Goal: Transaction & Acquisition: Purchase product/service

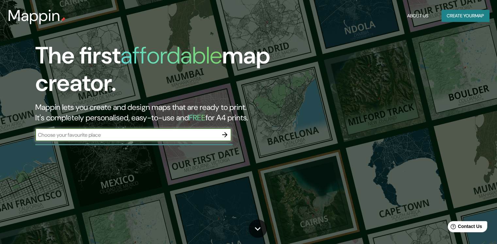
click at [103, 134] on input "text" at bounding box center [126, 135] width 183 height 8
type input "VILLARRICA"
click at [221, 138] on icon "button" at bounding box center [225, 135] width 8 height 8
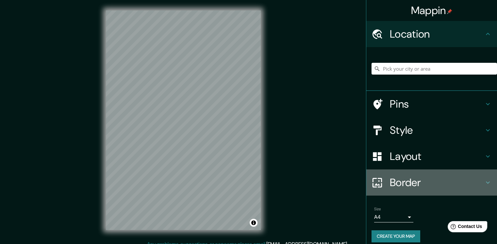
click at [390, 181] on h4 "Border" at bounding box center [437, 182] width 94 height 13
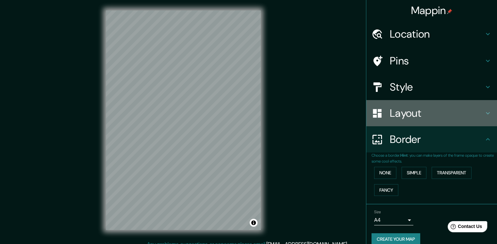
click at [416, 117] on h4 "Layout" at bounding box center [437, 112] width 94 height 13
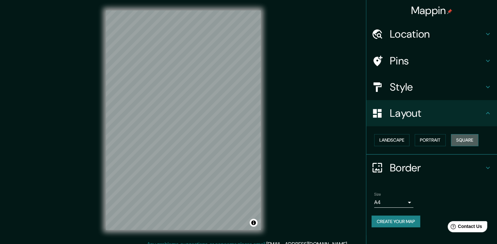
click at [459, 138] on button "Square" at bounding box center [464, 140] width 27 height 12
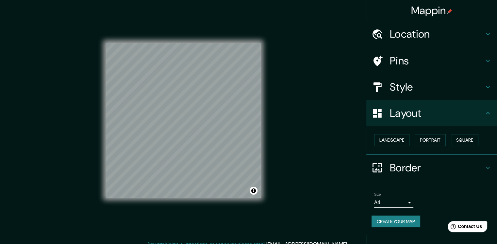
click at [405, 89] on h4 "Style" at bounding box center [437, 86] width 94 height 13
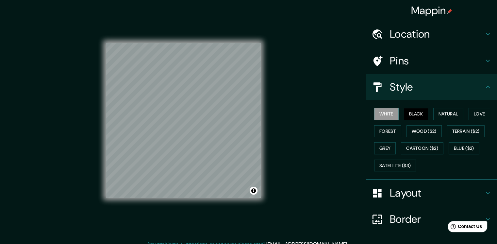
click at [413, 113] on button "Black" at bounding box center [416, 114] width 24 height 12
click at [380, 144] on button "Grey" at bounding box center [385, 148] width 22 height 12
click at [277, 176] on div "Mappin Location Pins Style White Black Natural Love Forest Wood ($2) Terrain ($…" at bounding box center [248, 125] width 497 height 251
click at [276, 171] on div "Mappin Location Pins Style White Black Natural Love Forest Wood ($2) Terrain ($…" at bounding box center [248, 125] width 497 height 251
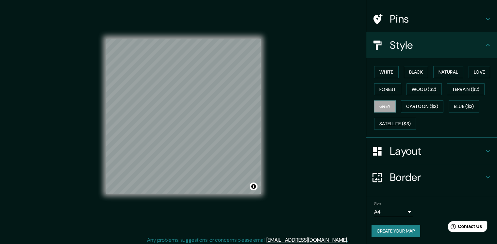
scroll to position [7, 0]
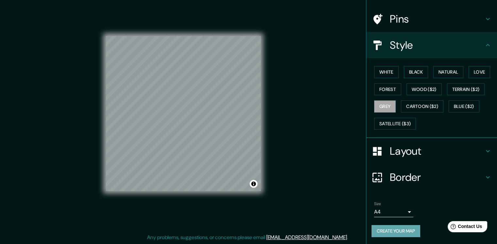
click at [413, 233] on button "Create your map" at bounding box center [395, 231] width 49 height 12
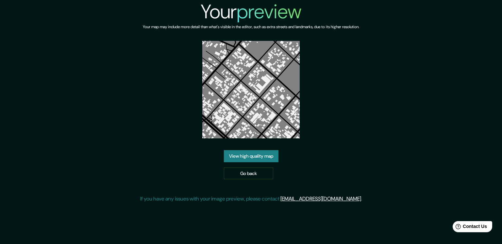
click at [253, 153] on link "View high quality map" at bounding box center [251, 156] width 55 height 12
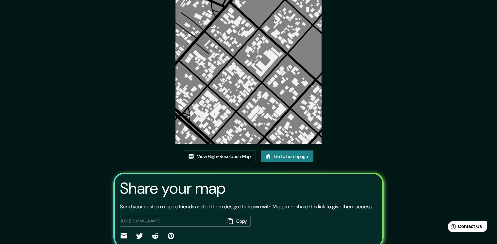
scroll to position [65, 0]
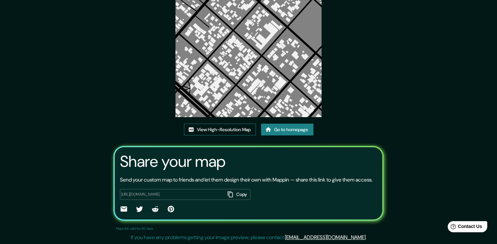
click at [224, 123] on link "View High-Resolution Map" at bounding box center [220, 129] width 72 height 12
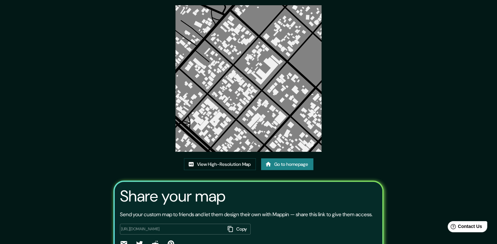
scroll to position [0, 0]
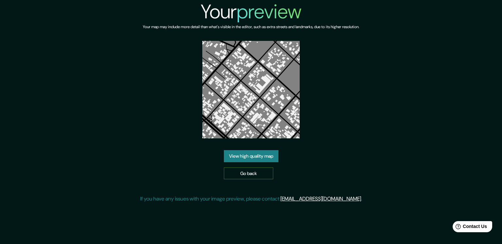
click at [257, 171] on link "Go back" at bounding box center [248, 173] width 49 height 12
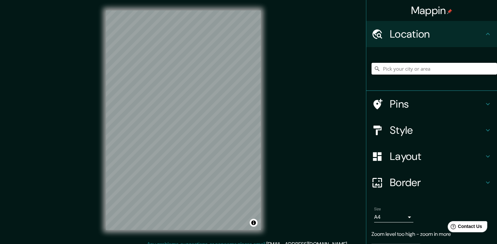
click at [391, 67] on input "Pick your city or area" at bounding box center [433, 69] width 125 height 12
click at [391, 68] on input "Pick your city or area" at bounding box center [433, 69] width 125 height 12
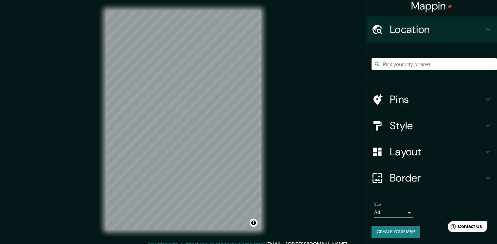
scroll to position [6, 0]
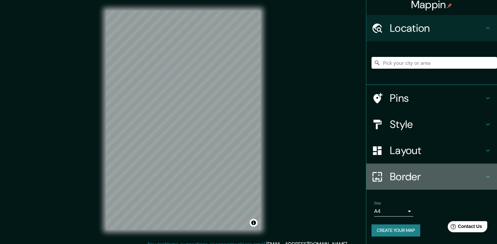
click at [407, 171] on h4 "Border" at bounding box center [437, 176] width 94 height 13
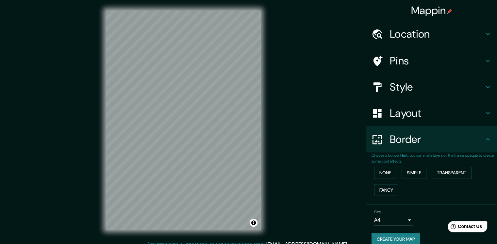
drag, startPoint x: 412, startPoint y: 237, endPoint x: 422, endPoint y: 199, distance: 38.9
click at [422, 199] on div "Choose a border. Hint : you can make layers of the frame opaque to create some …" at bounding box center [431, 178] width 131 height 52
click at [405, 88] on h4 "Style" at bounding box center [437, 86] width 94 height 13
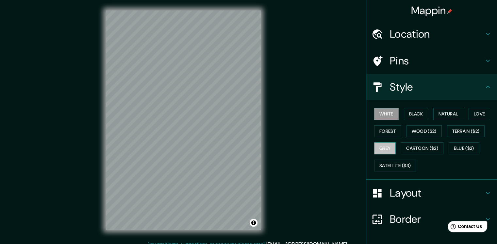
click at [385, 148] on button "Grey" at bounding box center [385, 148] width 22 height 12
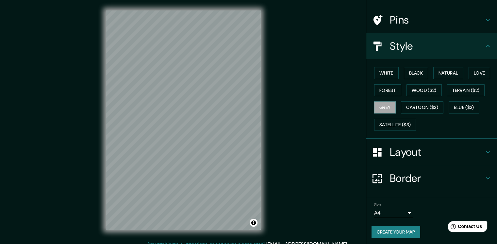
scroll to position [42, 0]
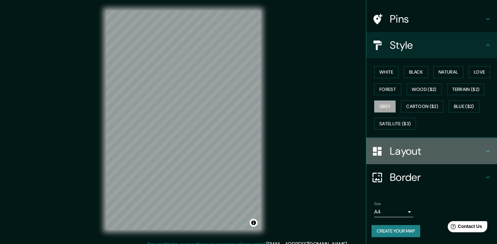
click at [421, 154] on h4 "Layout" at bounding box center [437, 150] width 94 height 13
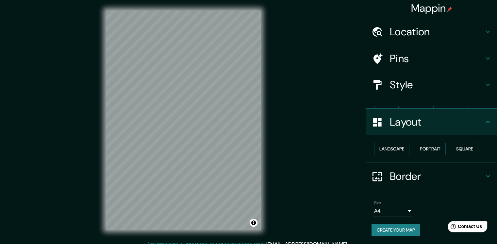
scroll to position [0, 0]
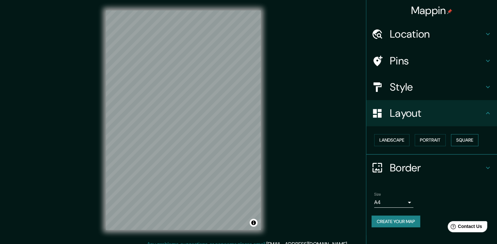
click at [462, 139] on button "Square" at bounding box center [464, 140] width 27 height 12
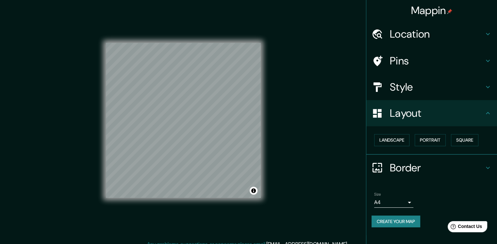
click at [402, 201] on body "Mappin Location Pins Style Layout Landscape Portrait Square Border Choose a bor…" at bounding box center [248, 122] width 497 height 244
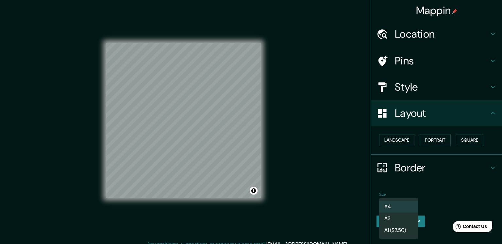
click at [394, 217] on li "A3" at bounding box center [398, 218] width 39 height 12
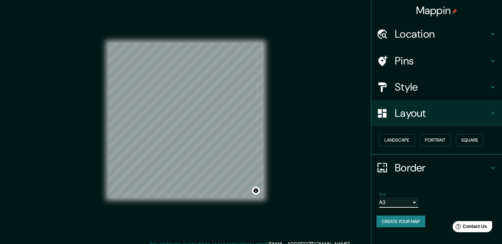
type input "a4"
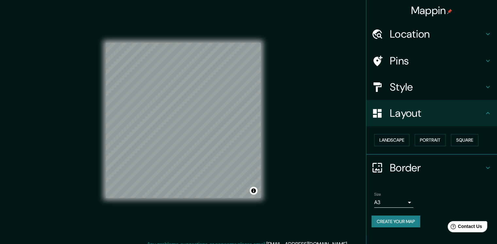
click at [277, 93] on div "Mappin Location Pins Style Layout Landscape Portrait Square Border Choose a bor…" at bounding box center [248, 125] width 497 height 251
click at [421, 94] on div "Style" at bounding box center [431, 87] width 131 height 26
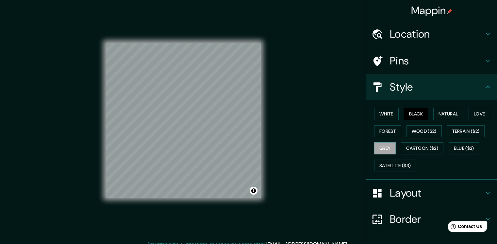
click at [407, 115] on button "Black" at bounding box center [416, 114] width 24 height 12
click at [384, 111] on button "White" at bounding box center [386, 114] width 24 height 12
click at [402, 83] on h4 "Style" at bounding box center [437, 86] width 94 height 13
click at [402, 87] on h4 "Style" at bounding box center [437, 86] width 94 height 13
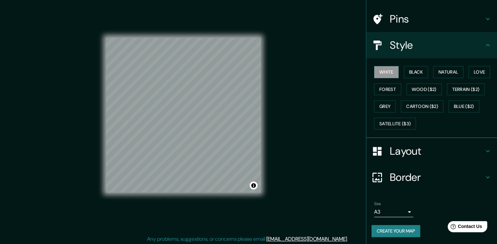
scroll to position [7, 0]
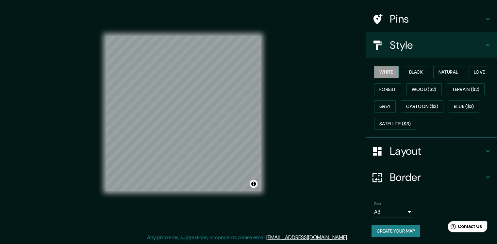
click at [409, 229] on button "Create your map" at bounding box center [395, 231] width 49 height 12
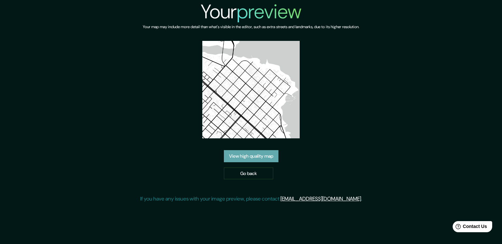
click at [235, 153] on link "View high quality map" at bounding box center [251, 156] width 55 height 12
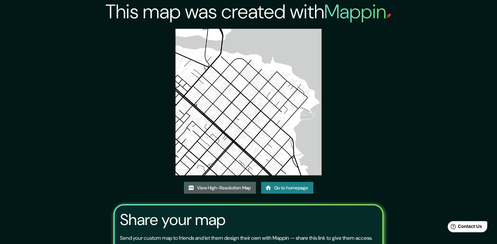
click at [234, 186] on link "View High-Resolution Map" at bounding box center [220, 188] width 72 height 12
click at [252, 92] on img at bounding box center [248, 102] width 146 height 146
click at [228, 185] on link "View High-Resolution Map" at bounding box center [220, 188] width 72 height 12
click at [286, 180] on div "This map was created with Mappin View High-Resolution Map Go to homepage Share …" at bounding box center [249, 151] width 286 height 302
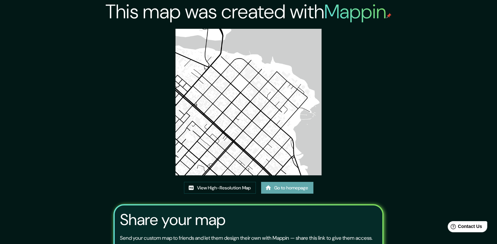
click at [285, 185] on link "Go to homepage" at bounding box center [287, 188] width 52 height 12
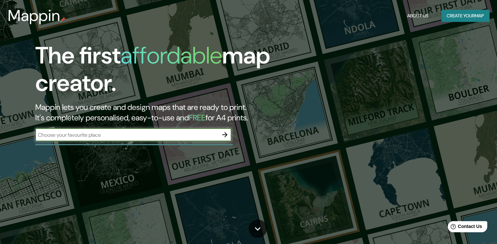
click at [190, 127] on div "The first affordable map creator. Mappin lets you create and design maps that a…" at bounding box center [159, 95] width 298 height 106
click at [188, 132] on input "text" at bounding box center [126, 135] width 183 height 8
type input "VILLARRICA CHILE"
click at [227, 136] on icon "button" at bounding box center [225, 135] width 8 height 8
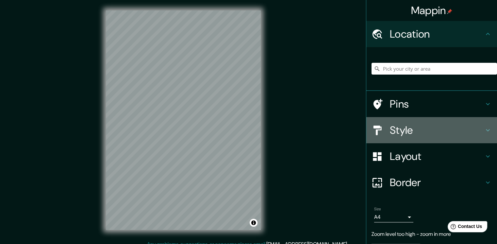
click at [398, 124] on h4 "Style" at bounding box center [437, 129] width 94 height 13
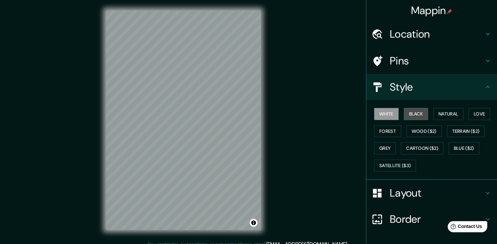
click at [414, 117] on button "Black" at bounding box center [416, 114] width 24 height 12
click at [389, 144] on button "Grey" at bounding box center [385, 148] width 22 height 12
click at [388, 115] on button "White" at bounding box center [386, 114] width 24 height 12
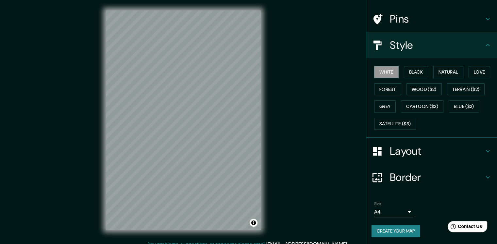
click at [405, 180] on h4 "Border" at bounding box center [437, 177] width 94 height 13
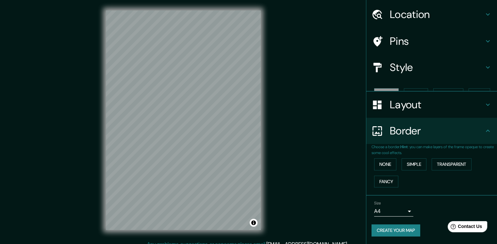
scroll to position [8, 0]
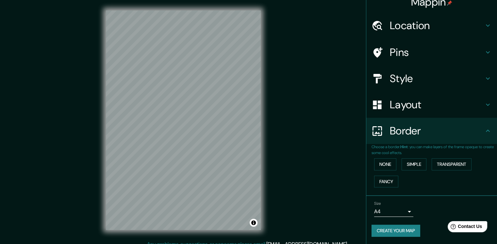
click at [417, 136] on h4 "Border" at bounding box center [437, 130] width 94 height 13
click at [411, 113] on div "Layout" at bounding box center [431, 104] width 131 height 26
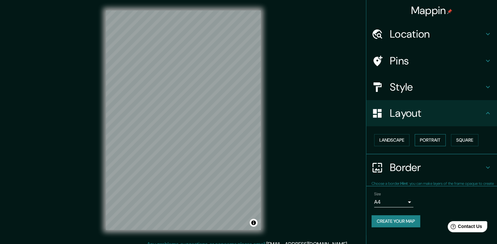
scroll to position [0, 0]
click at [470, 140] on button "Square" at bounding box center [464, 140] width 27 height 12
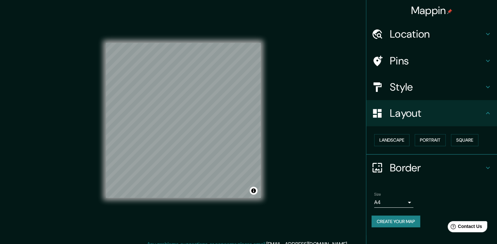
click at [410, 223] on button "Create your map" at bounding box center [395, 221] width 49 height 12
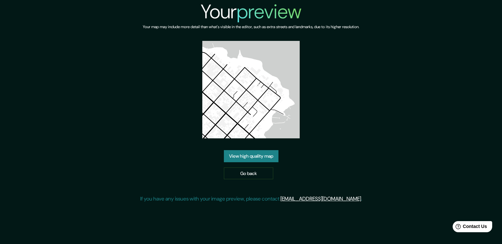
click at [249, 150] on link "View high quality map" at bounding box center [251, 156] width 55 height 12
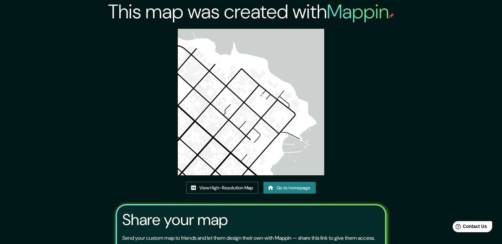
click at [249, 182] on link "View High-Resolution Map" at bounding box center [222, 188] width 72 height 12
click at [284, 182] on div "View High-Resolution Map Go to homepage" at bounding box center [250, 190] width 129 height 17
click at [283, 182] on link "Go to homepage" at bounding box center [289, 188] width 52 height 12
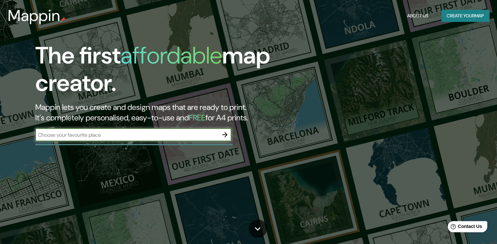
click at [226, 134] on icon "button" at bounding box center [224, 134] width 5 height 5
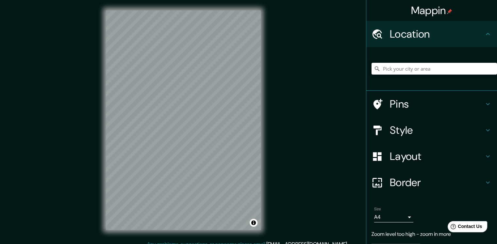
click at [409, 126] on h4 "Style" at bounding box center [437, 129] width 94 height 13
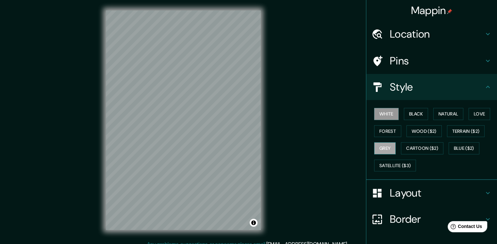
click at [388, 144] on button "Grey" at bounding box center [385, 148] width 22 height 12
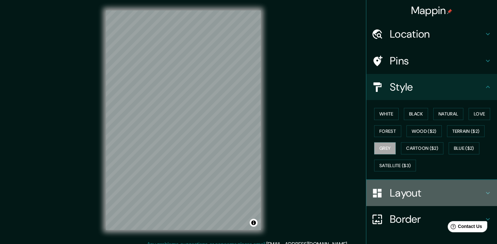
click at [399, 196] on h4 "Layout" at bounding box center [437, 192] width 94 height 13
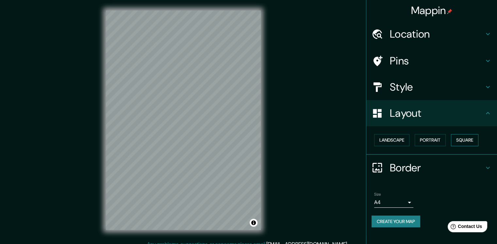
click at [476, 143] on button "Square" at bounding box center [464, 140] width 27 height 12
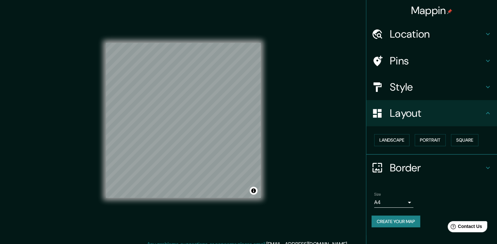
click at [432, 115] on h4 "Layout" at bounding box center [437, 112] width 94 height 13
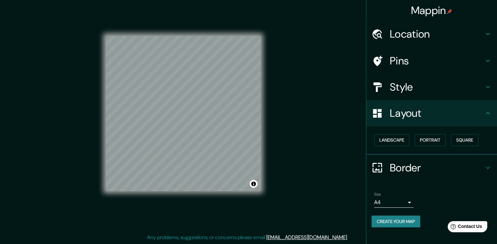
click at [412, 217] on button "Create your map" at bounding box center [395, 221] width 49 height 12
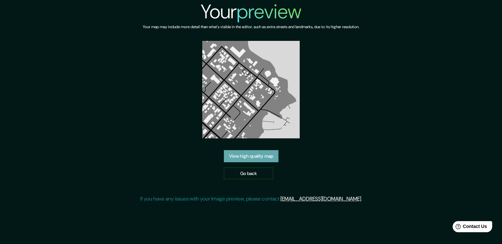
click at [265, 158] on link "View high quality map" at bounding box center [251, 156] width 55 height 12
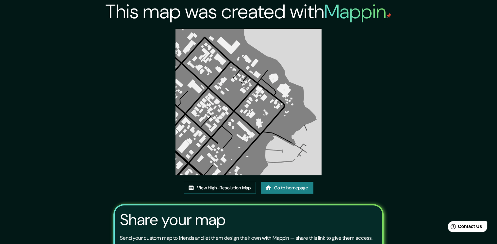
click at [262, 124] on img at bounding box center [248, 102] width 146 height 146
click at [240, 186] on link "View High-Resolution Map" at bounding box center [220, 188] width 72 height 12
click at [236, 190] on link "View High-Resolution Map" at bounding box center [220, 188] width 72 height 12
click at [225, 182] on link "View High-Resolution Map" at bounding box center [220, 188] width 72 height 12
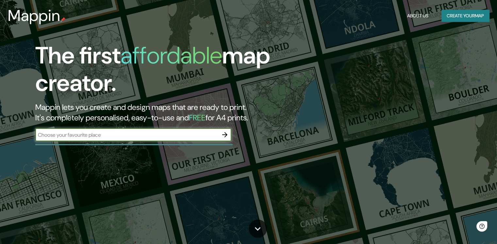
click at [219, 133] on button "button" at bounding box center [224, 134] width 13 height 13
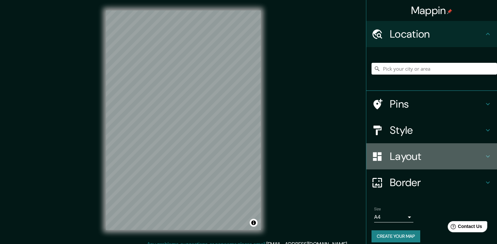
click at [406, 160] on h4 "Layout" at bounding box center [437, 156] width 94 height 13
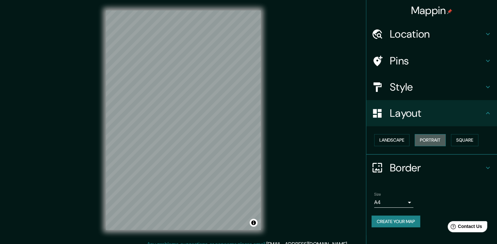
click at [433, 139] on button "Portrait" at bounding box center [430, 140] width 31 height 12
click at [459, 138] on button "Square" at bounding box center [464, 140] width 27 height 12
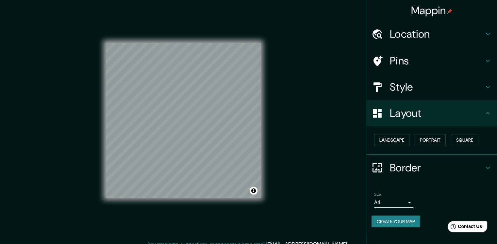
click at [416, 113] on h4 "Layout" at bounding box center [437, 112] width 94 height 13
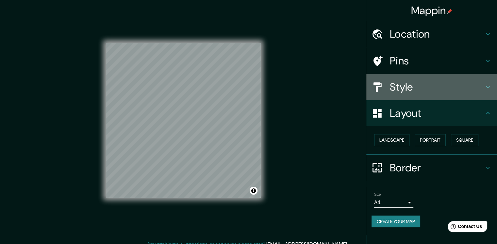
click at [400, 87] on h4 "Style" at bounding box center [437, 86] width 94 height 13
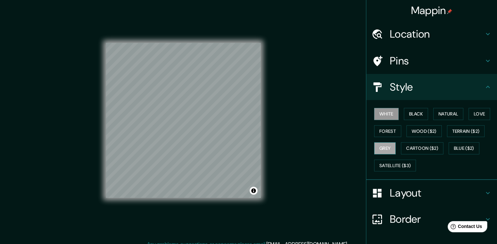
click at [387, 150] on button "Grey" at bounding box center [385, 148] width 22 height 12
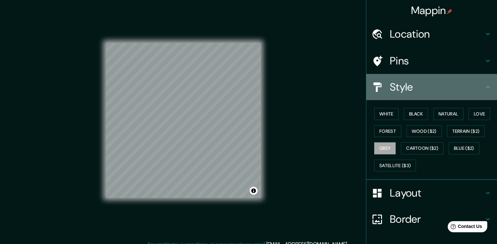
click at [399, 80] on h4 "Style" at bounding box center [437, 86] width 94 height 13
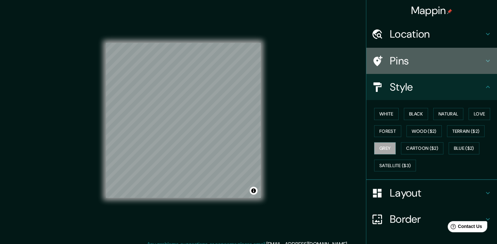
click at [399, 62] on h4 "Pins" at bounding box center [437, 60] width 94 height 13
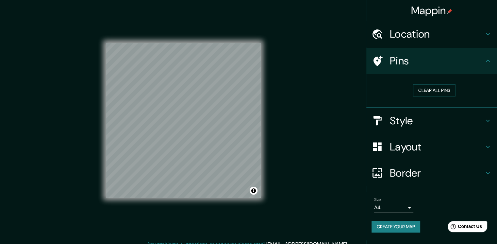
click at [399, 62] on h4 "Pins" at bounding box center [437, 60] width 94 height 13
drag, startPoint x: 398, startPoint y: 42, endPoint x: 404, endPoint y: 67, distance: 25.8
click at [404, 66] on ul "Location Pins Clear all pins Style Layout Border Choose a border. Hint : you ca…" at bounding box center [431, 130] width 131 height 219
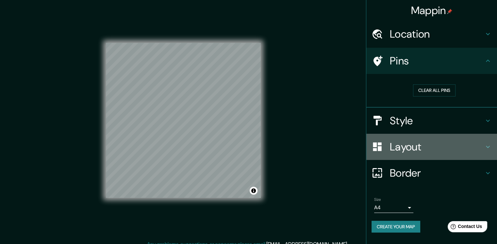
click at [400, 152] on h4 "Layout" at bounding box center [437, 146] width 94 height 13
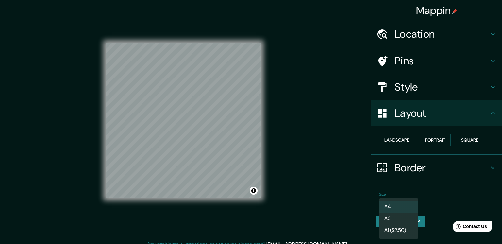
click at [401, 202] on body "Mappin Location Pins Style Layout Landscape Portrait Square Border Choose a bor…" at bounding box center [251, 122] width 502 height 244
click at [393, 214] on li "A3" at bounding box center [398, 218] width 39 height 12
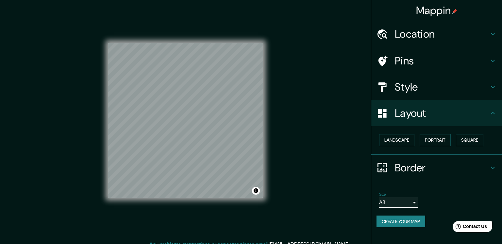
type input "a4"
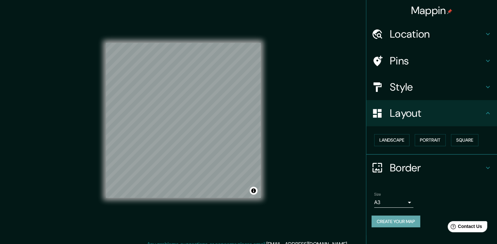
click at [403, 218] on button "Create your map" at bounding box center [395, 221] width 49 height 12
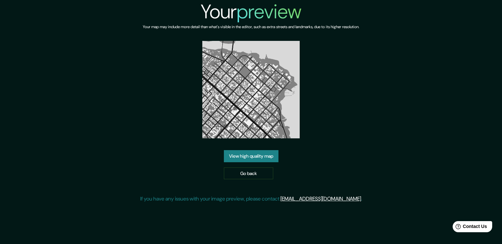
click at [276, 155] on link "View high quality map" at bounding box center [251, 156] width 55 height 12
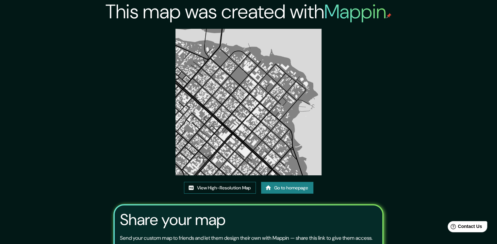
click at [232, 185] on link "View High-Resolution Map" at bounding box center [220, 188] width 72 height 12
click at [287, 188] on link "Go to homepage" at bounding box center [287, 188] width 52 height 12
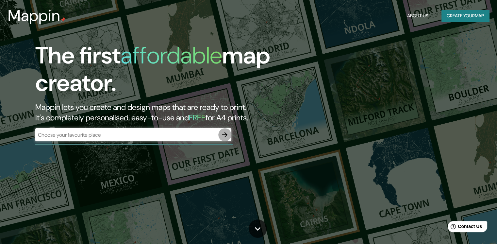
click at [225, 133] on icon "button" at bounding box center [225, 135] width 8 height 8
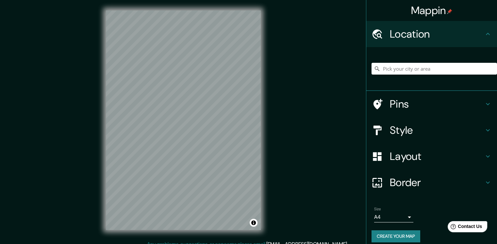
click at [382, 155] on div at bounding box center [380, 156] width 18 height 11
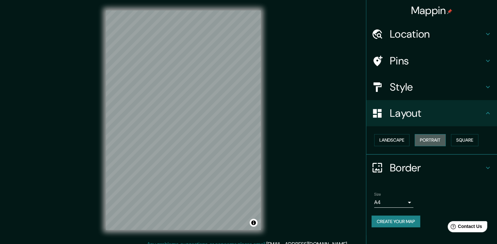
click at [433, 142] on button "Portrait" at bounding box center [430, 140] width 31 height 12
click at [460, 138] on button "Square" at bounding box center [464, 140] width 27 height 12
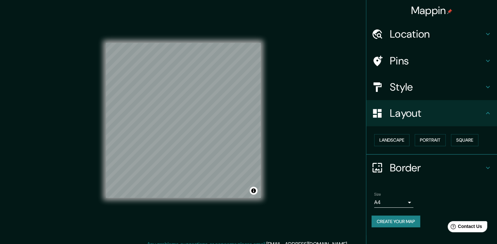
click at [429, 119] on h4 "Layout" at bounding box center [437, 112] width 94 height 13
click at [398, 98] on div "Style" at bounding box center [431, 87] width 131 height 26
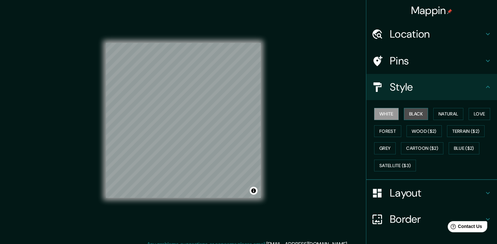
click at [404, 115] on button "Black" at bounding box center [416, 114] width 24 height 12
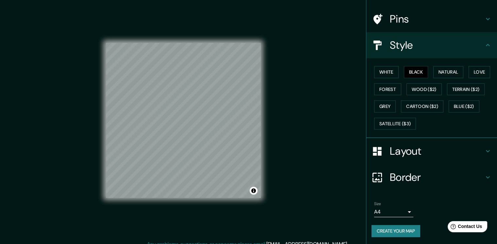
scroll to position [7, 0]
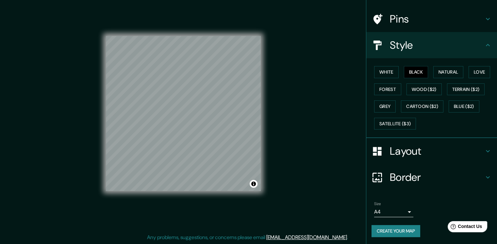
click at [397, 209] on body "Mappin Location Pins Style White Black Natural Love Forest Wood ($2) Terrain ($…" at bounding box center [248, 115] width 497 height 244
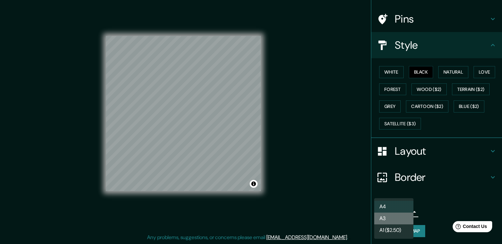
click at [380, 219] on li "A3" at bounding box center [393, 218] width 39 height 12
type input "a4"
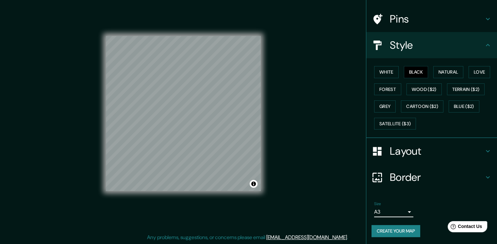
click at [397, 228] on button "Create your map" at bounding box center [395, 231] width 49 height 12
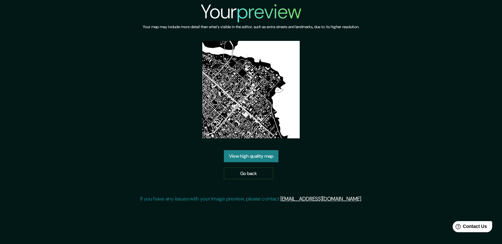
click at [257, 150] on link "View high quality map" at bounding box center [251, 156] width 55 height 12
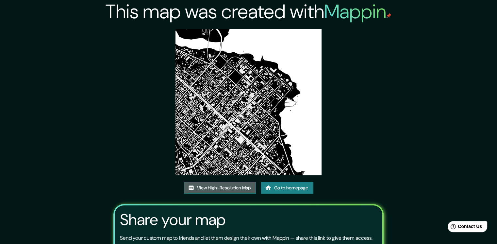
click at [239, 182] on link "View High-Resolution Map" at bounding box center [220, 188] width 72 height 12
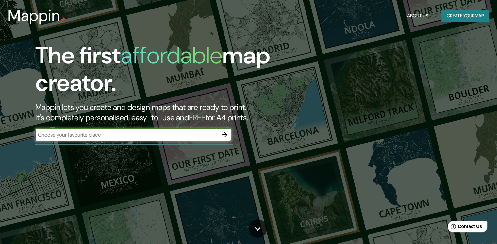
click at [224, 137] on icon "button" at bounding box center [225, 135] width 8 height 8
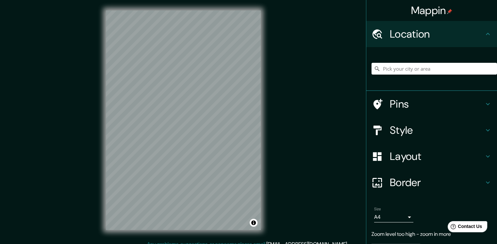
click at [398, 154] on h4 "Layout" at bounding box center [437, 156] width 94 height 13
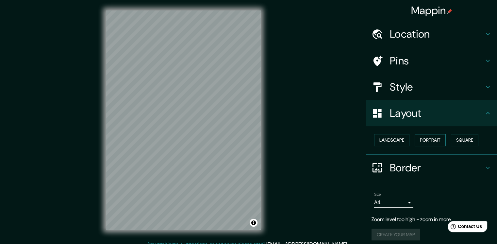
click at [425, 140] on button "Portrait" at bounding box center [430, 140] width 31 height 12
click at [456, 139] on button "Square" at bounding box center [464, 140] width 27 height 12
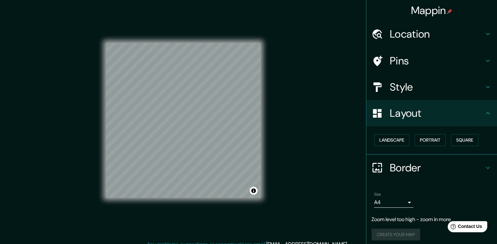
click at [414, 113] on h4 "Layout" at bounding box center [437, 112] width 94 height 13
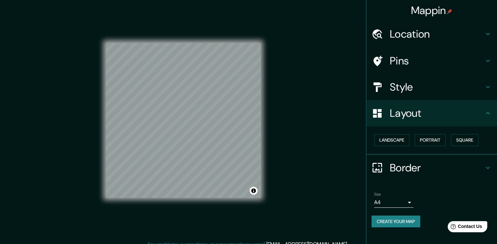
click at [409, 60] on h4 "Pins" at bounding box center [437, 60] width 94 height 13
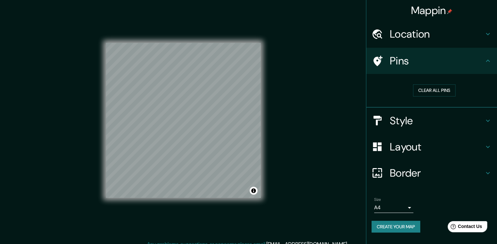
click at [406, 112] on div "Style" at bounding box center [431, 120] width 131 height 26
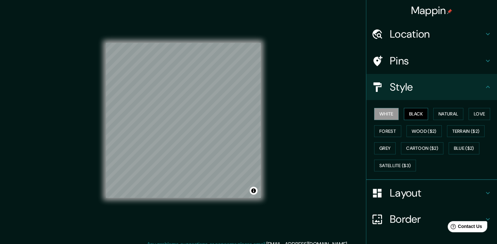
click at [411, 110] on button "Black" at bounding box center [416, 114] width 24 height 12
click at [401, 82] on h4 "Style" at bounding box center [437, 86] width 94 height 13
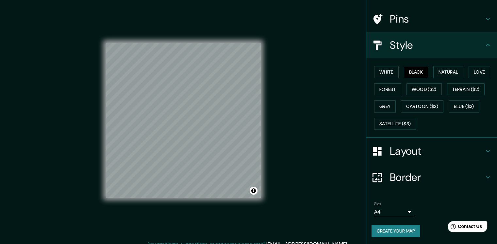
scroll to position [7, 0]
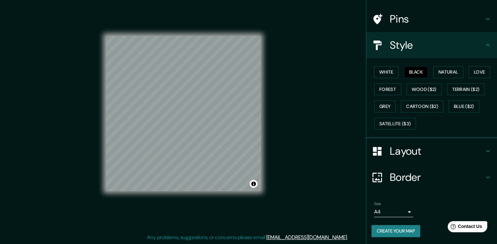
click at [399, 208] on body "Mappin Location Pins Style White Black Natural Love Forest Wood ($2) Terrain ($…" at bounding box center [248, 115] width 497 height 244
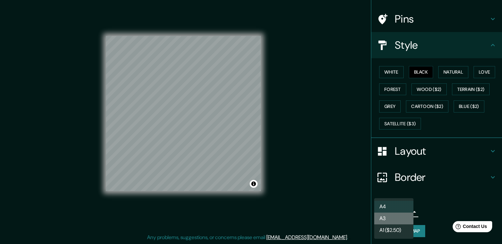
click at [389, 214] on li "A3" at bounding box center [393, 218] width 39 height 12
type input "a4"
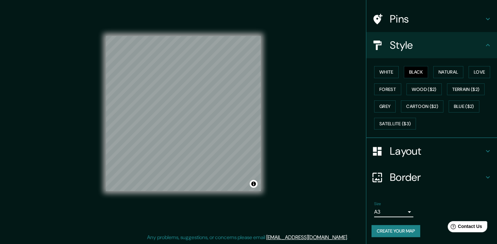
click at [406, 228] on button "Create your map" at bounding box center [395, 231] width 49 height 12
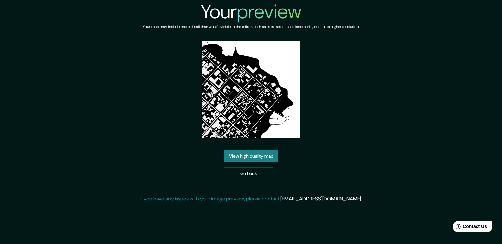
click at [270, 150] on link "View high quality map" at bounding box center [251, 156] width 55 height 12
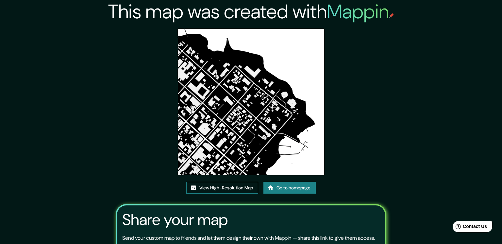
click at [227, 182] on link "View High-Resolution Map" at bounding box center [222, 188] width 72 height 12
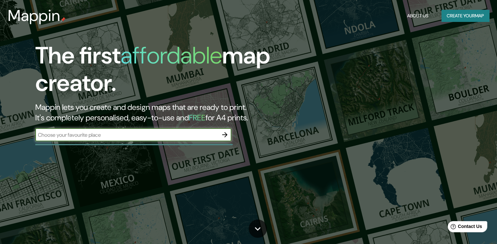
drag, startPoint x: 217, startPoint y: 131, endPoint x: 221, endPoint y: 133, distance: 4.5
click at [218, 133] on input "text" at bounding box center [126, 135] width 183 height 8
click at [222, 133] on icon "button" at bounding box center [225, 135] width 8 height 8
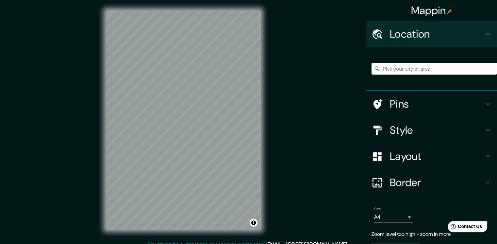
click at [373, 155] on icon at bounding box center [377, 156] width 8 height 8
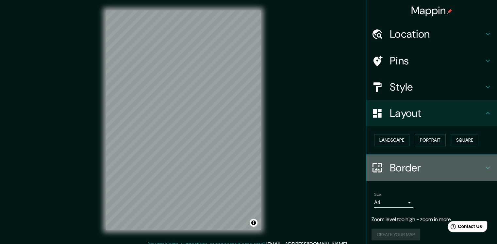
click at [391, 157] on div "Border" at bounding box center [431, 168] width 131 height 26
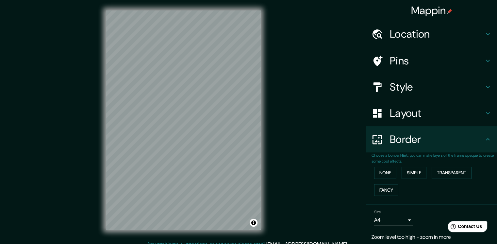
drag, startPoint x: 406, startPoint y: 140, endPoint x: 404, endPoint y: 135, distance: 5.5
click at [405, 140] on h4 "Border" at bounding box center [437, 139] width 94 height 13
click at [401, 119] on h4 "Layout" at bounding box center [437, 112] width 94 height 13
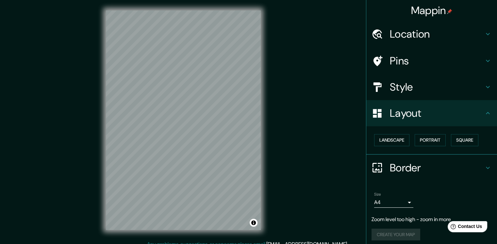
click at [429, 133] on div "Landscape Portrait Square" at bounding box center [433, 139] width 125 height 17
click at [458, 139] on button "Square" at bounding box center [464, 140] width 27 height 12
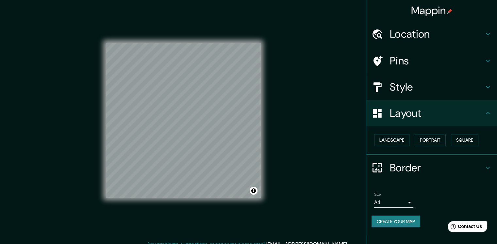
click at [405, 71] on div "Pins" at bounding box center [431, 61] width 131 height 26
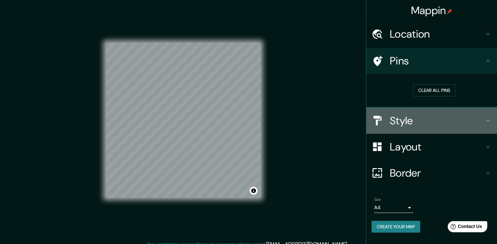
click at [400, 108] on div "Style" at bounding box center [431, 120] width 131 height 26
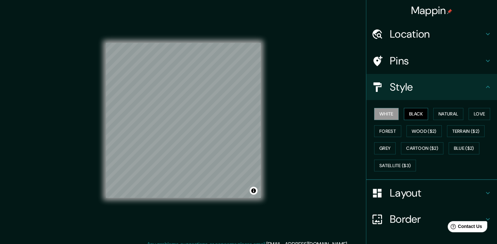
click at [413, 110] on button "Black" at bounding box center [416, 114] width 24 height 12
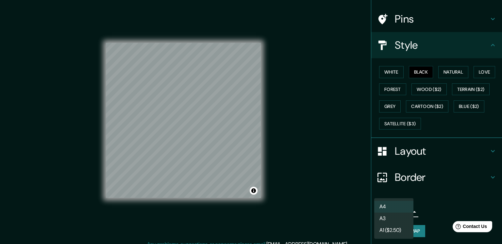
click at [391, 208] on body "Mappin Location Pins Style White Black Natural Love Forest Wood ($2) Terrain ($…" at bounding box center [251, 122] width 502 height 244
click at [384, 213] on li "A3" at bounding box center [393, 218] width 39 height 12
type input "a4"
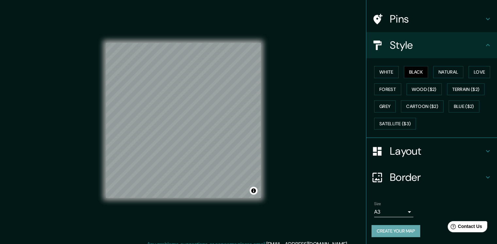
click at [400, 229] on button "Create your map" at bounding box center [395, 231] width 49 height 12
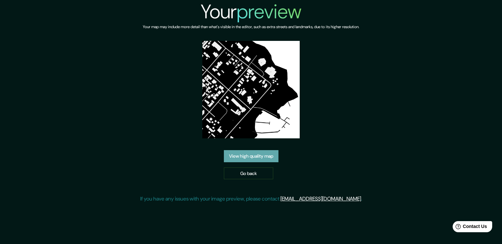
click at [251, 150] on link "View high quality map" at bounding box center [251, 156] width 55 height 12
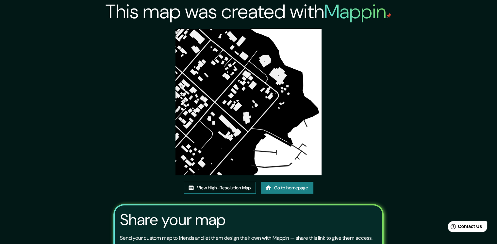
click at [229, 46] on img at bounding box center [248, 102] width 146 height 146
click at [225, 191] on link "View High-Resolution Map" at bounding box center [220, 188] width 72 height 12
click at [267, 189] on icon at bounding box center [268, 187] width 6 height 5
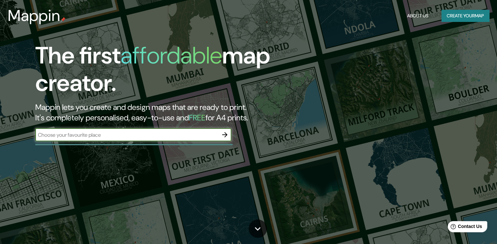
click at [224, 135] on icon "button" at bounding box center [225, 135] width 8 height 8
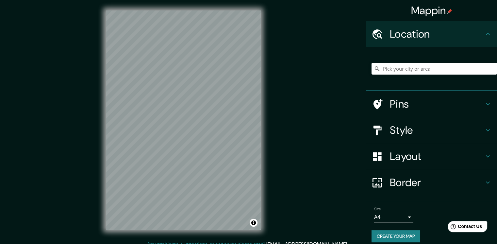
click at [385, 170] on div "Border" at bounding box center [431, 182] width 131 height 26
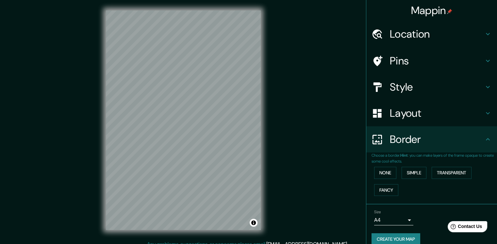
click at [394, 119] on h4 "Layout" at bounding box center [437, 112] width 94 height 13
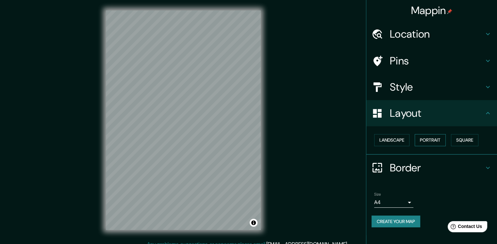
click at [430, 140] on button "Portrait" at bounding box center [430, 140] width 31 height 12
click at [465, 141] on button "Square" at bounding box center [464, 140] width 27 height 12
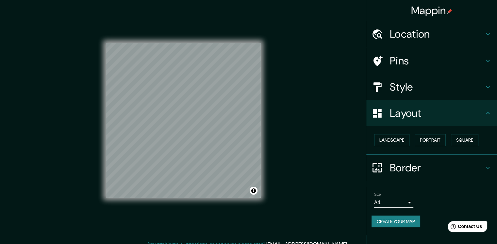
click at [410, 113] on h4 "Layout" at bounding box center [437, 112] width 94 height 13
click at [402, 84] on h4 "Style" at bounding box center [437, 86] width 94 height 13
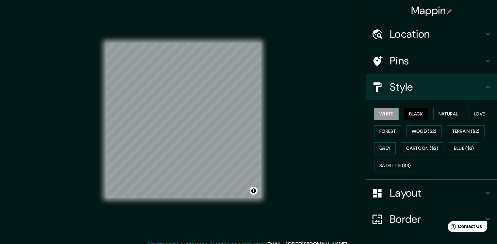
click at [412, 111] on button "Black" at bounding box center [416, 114] width 24 height 12
click at [393, 42] on div "Location" at bounding box center [431, 34] width 131 height 26
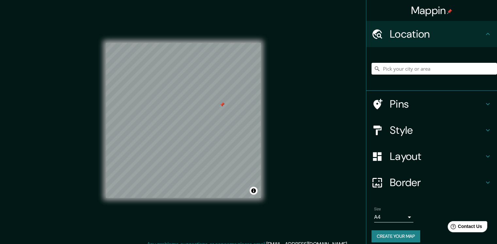
click at [401, 102] on h4 "Pins" at bounding box center [437, 103] width 94 height 13
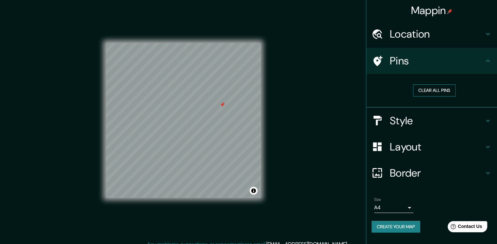
click at [438, 91] on button "Clear all pins" at bounding box center [434, 90] width 42 height 12
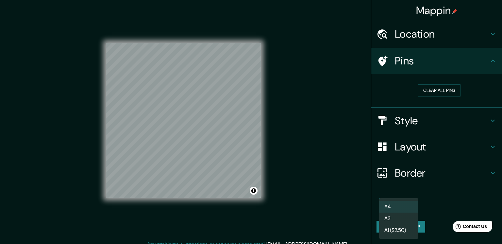
click at [391, 211] on body "Mappin Location Pins Clear all pins Style Layout Border Choose a border. Hint :…" at bounding box center [251, 122] width 502 height 244
click at [391, 220] on li "A3" at bounding box center [398, 218] width 39 height 12
type input "a4"
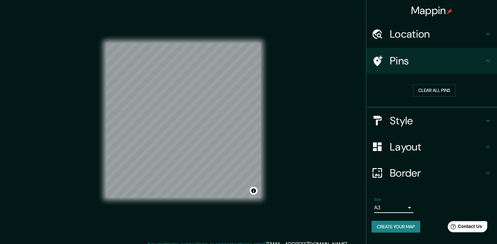
click at [419, 225] on button "Create your map" at bounding box center [395, 226] width 49 height 12
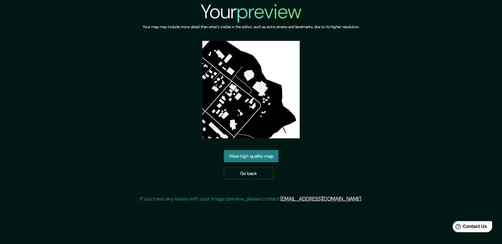
click at [253, 154] on link "View high quality map" at bounding box center [251, 156] width 55 height 12
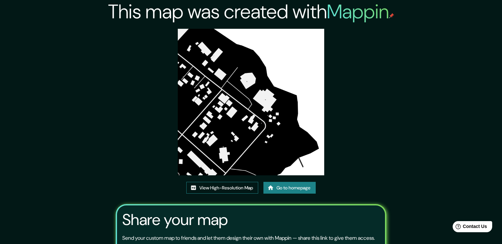
click at [231, 182] on link "View High-Resolution Map" at bounding box center [222, 188] width 72 height 12
